Goal: Task Accomplishment & Management: Use online tool/utility

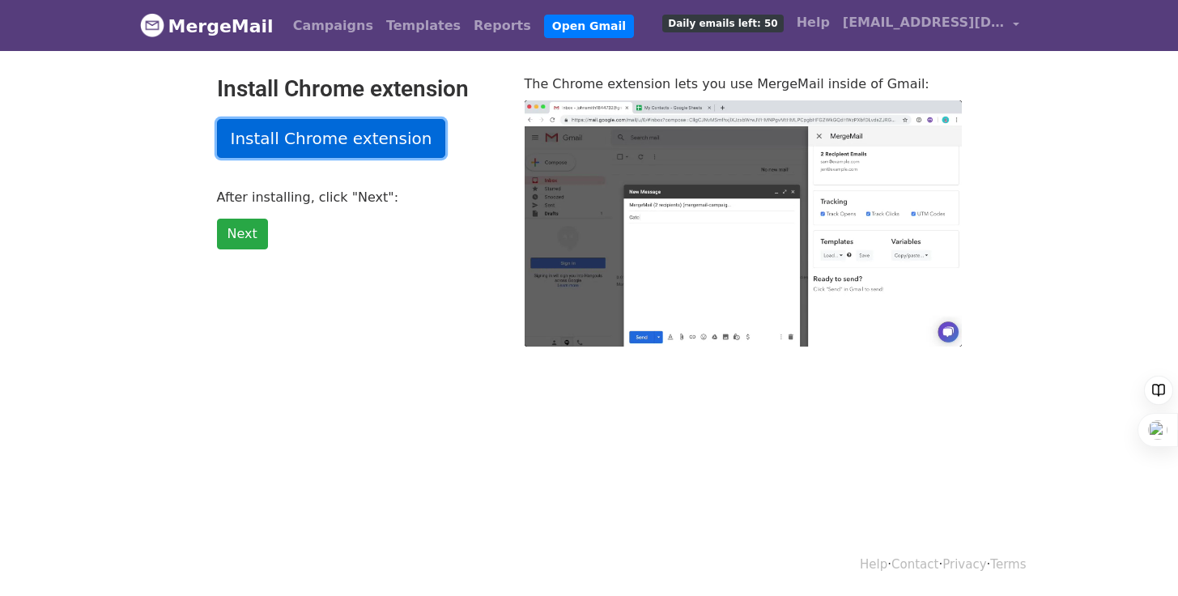
click at [334, 140] on link "Install Chrome extension" at bounding box center [331, 138] width 229 height 39
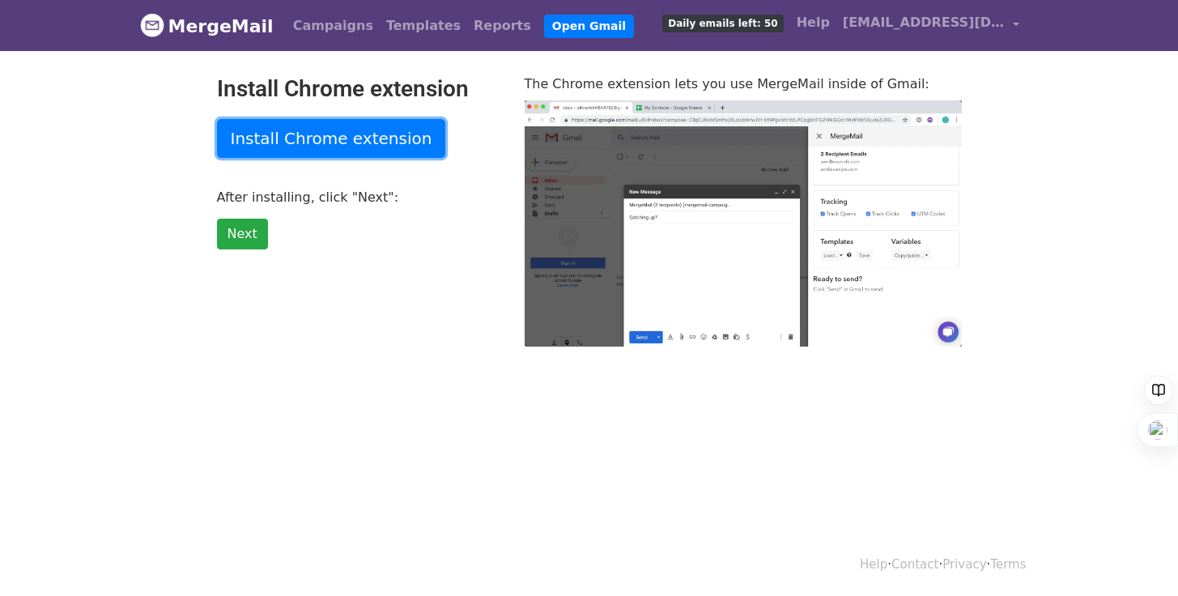
type input "17.01"
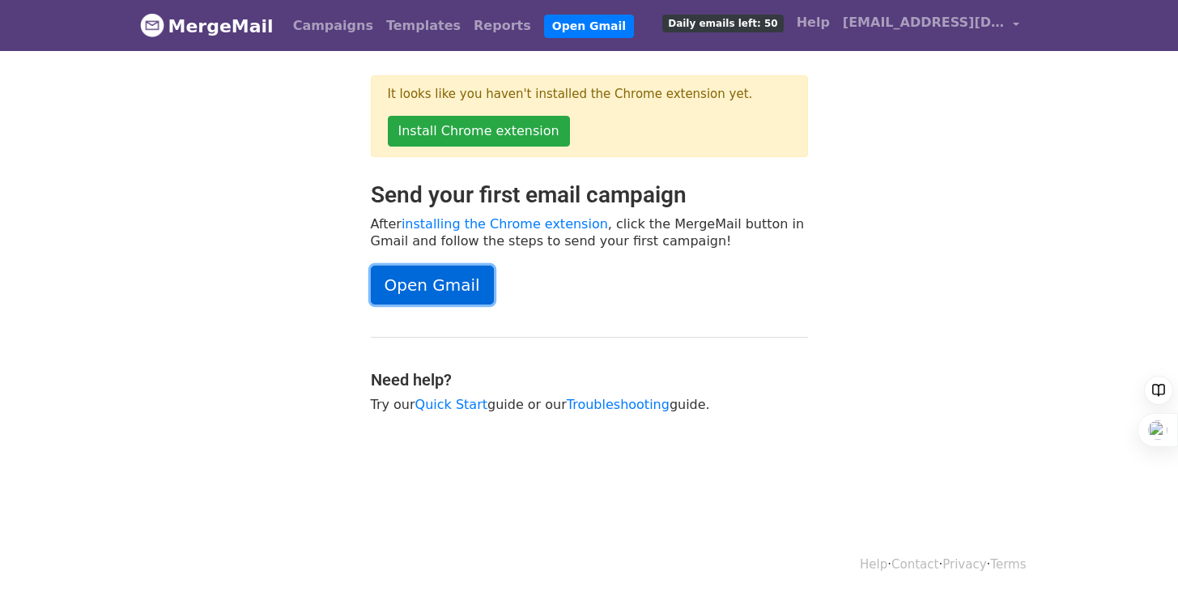
click at [399, 286] on link "Open Gmail" at bounding box center [432, 284] width 123 height 39
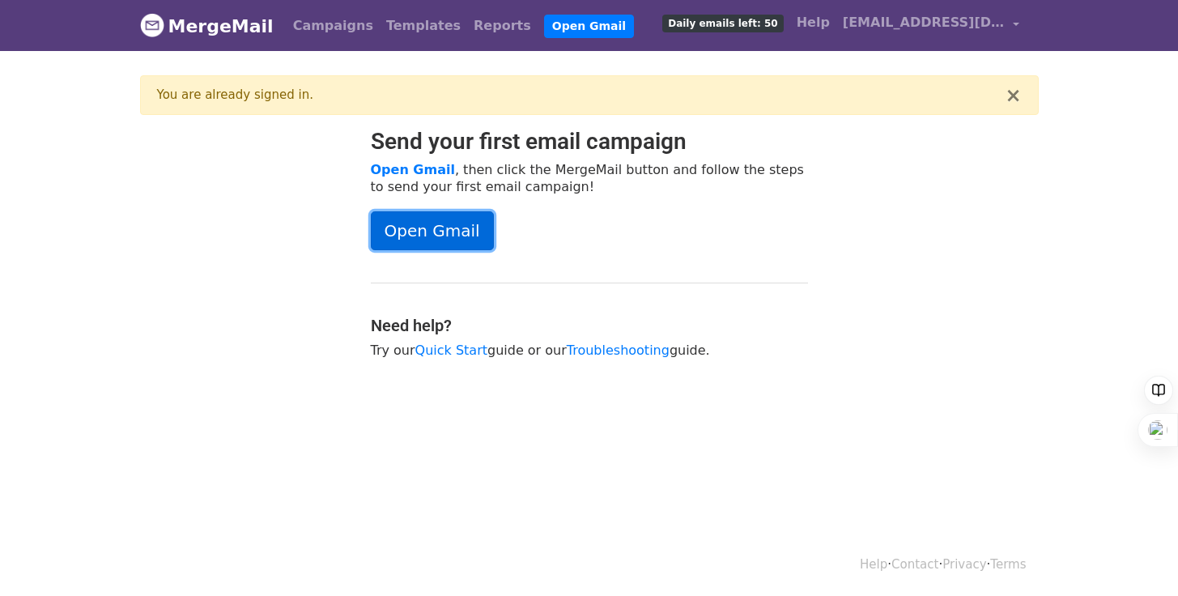
click at [436, 239] on link "Open Gmail" at bounding box center [432, 230] width 123 height 39
click at [423, 229] on link "Open Gmail" at bounding box center [432, 230] width 123 height 39
click at [406, 218] on link "Open Gmail" at bounding box center [432, 230] width 123 height 39
